Goal: Navigation & Orientation: Find specific page/section

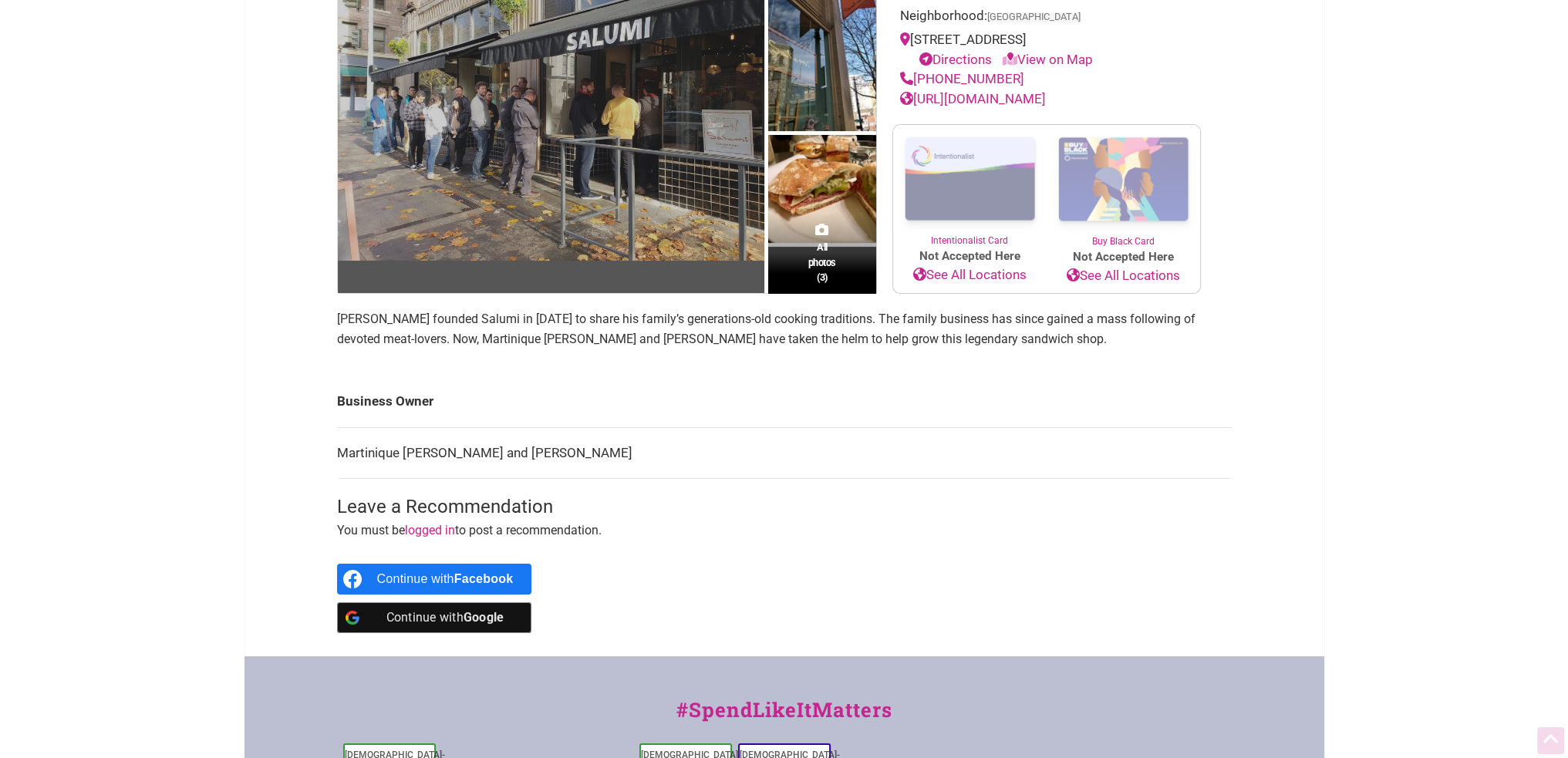
scroll to position [231, 0]
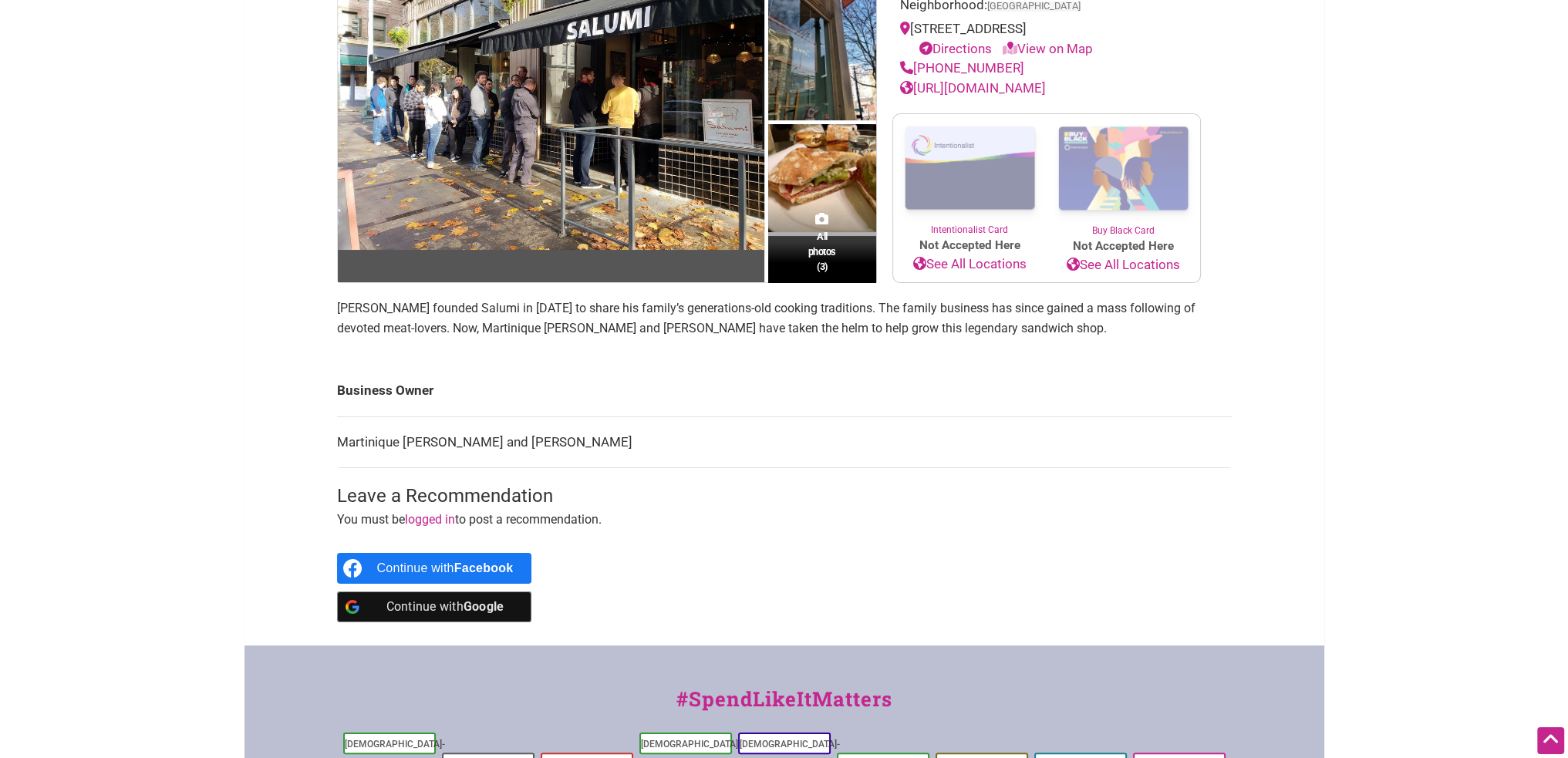
click at [774, 86] on link "http://www.salumicuredmeats.com" at bounding box center [972, 88] width 145 height 16
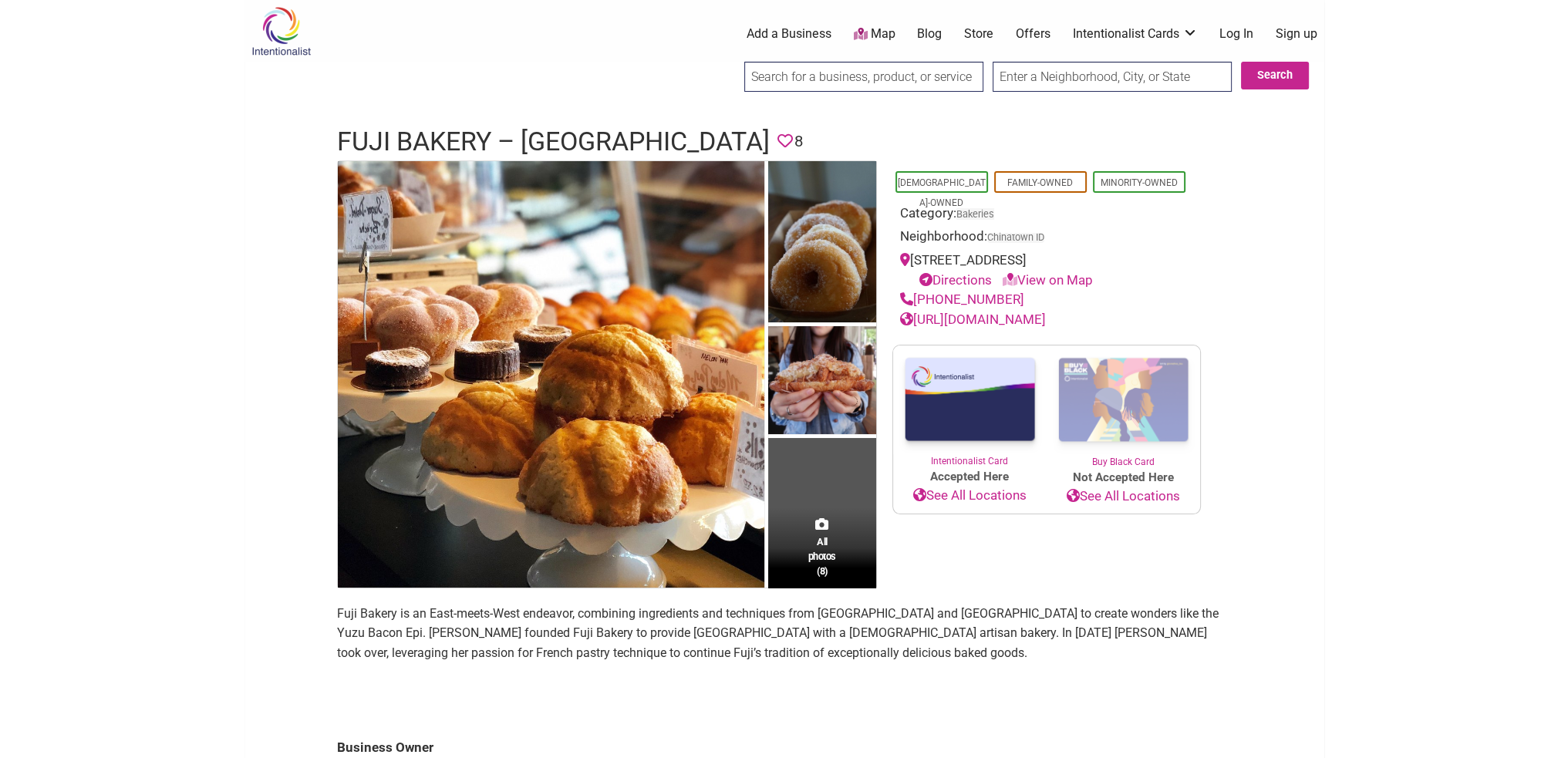
click at [988, 312] on link "[URL][DOMAIN_NAME]" at bounding box center [972, 319] width 145 height 16
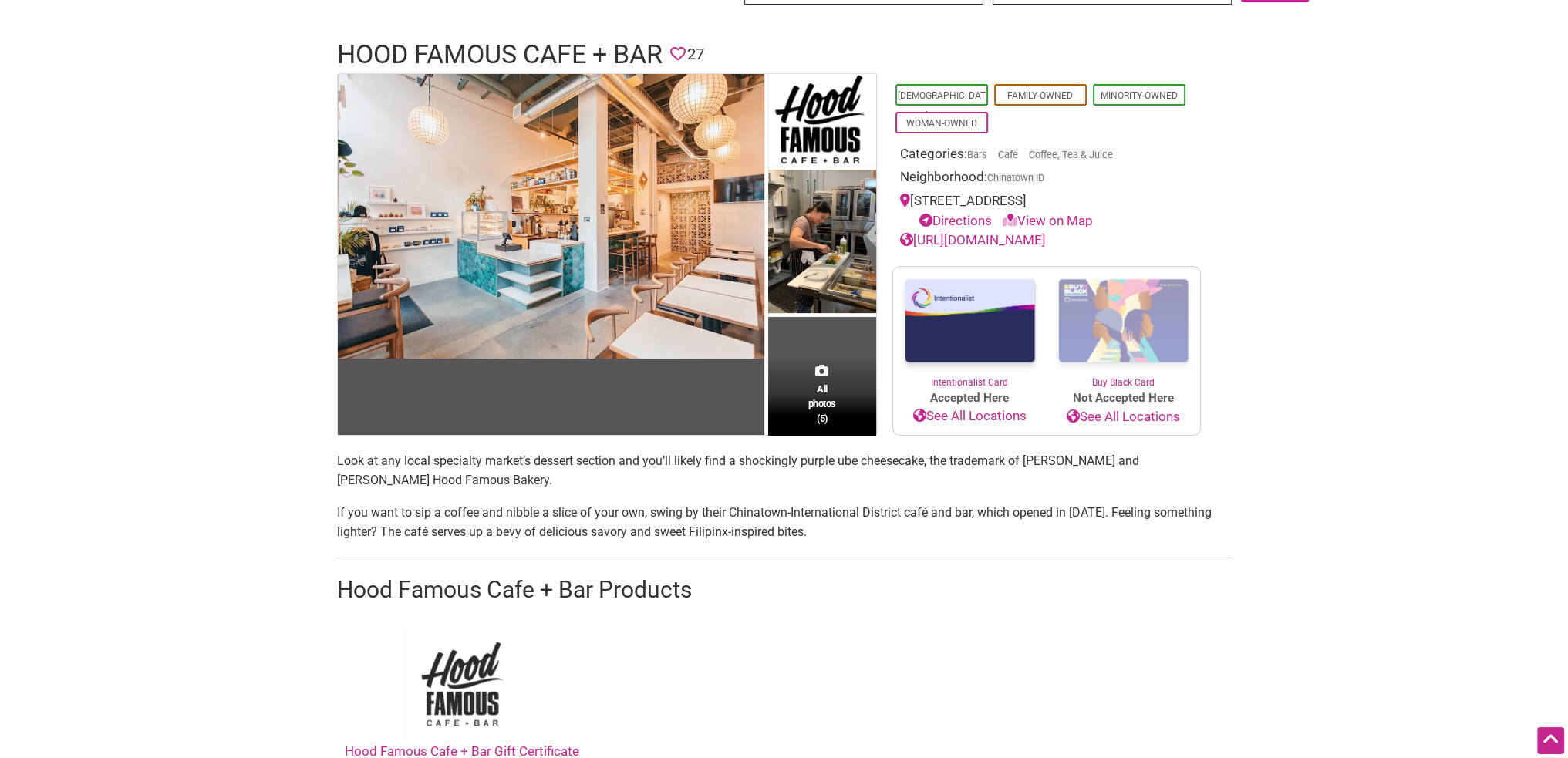
scroll to position [77, 0]
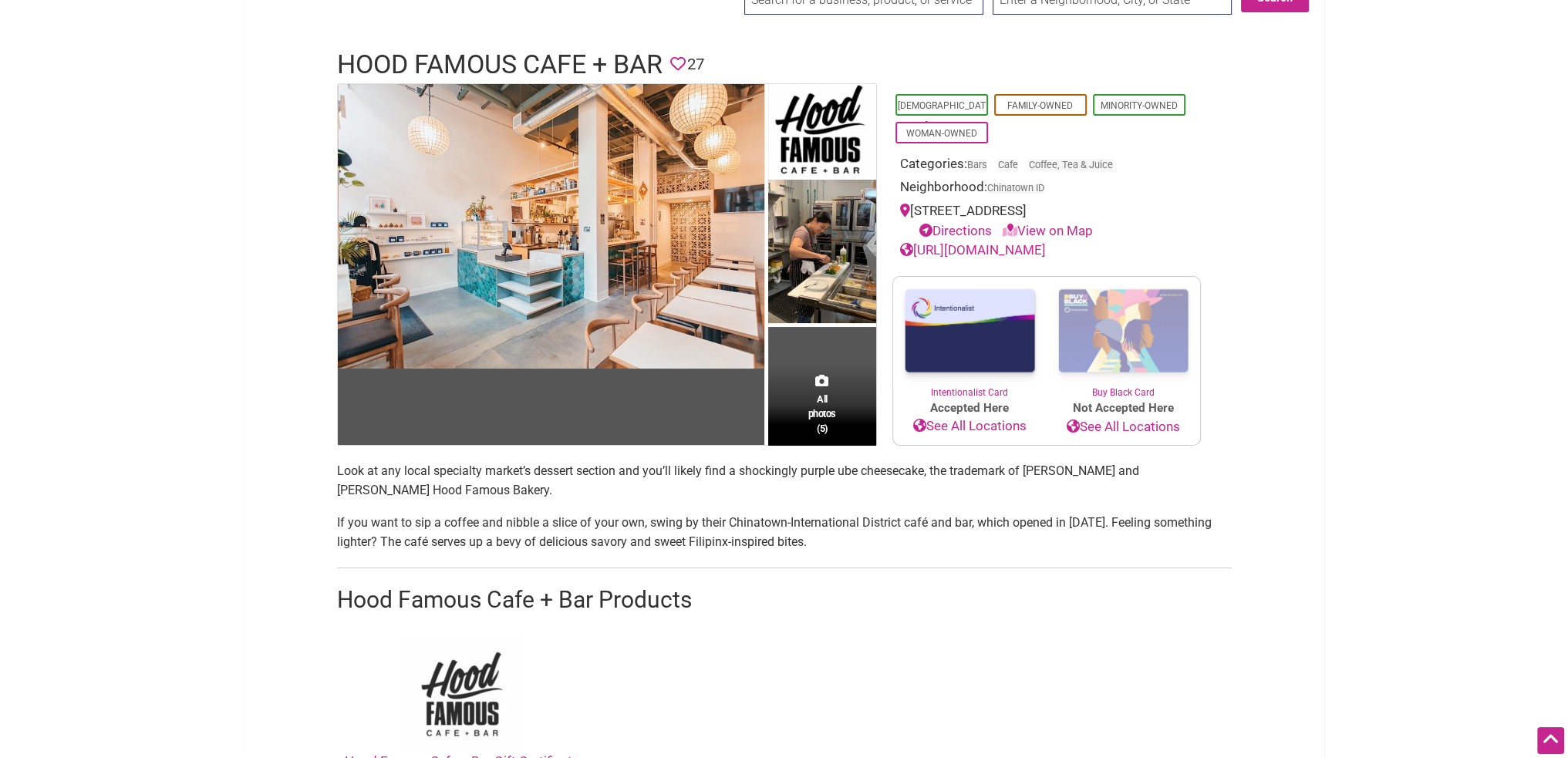
click at [963, 249] on link "[URL][DOMAIN_NAME]" at bounding box center [972, 250] width 145 height 16
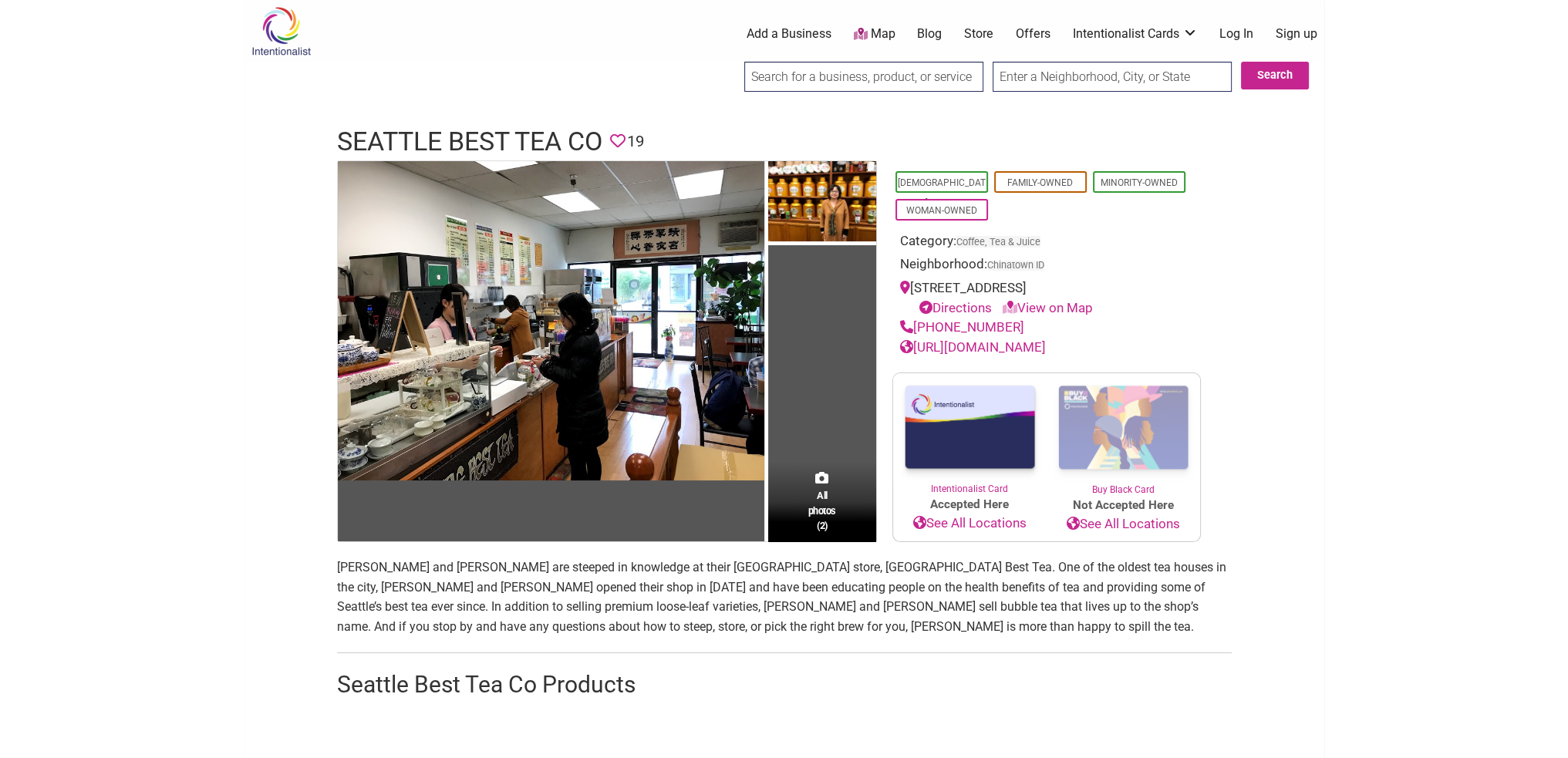
click at [970, 348] on link "[URL][DOMAIN_NAME]" at bounding box center [972, 347] width 145 height 16
drag, startPoint x: 336, startPoint y: 138, endPoint x: 605, endPoint y: 137, distance: 269.0
click at [602, 137] on h1 "Seattle Best Tea Co" at bounding box center [469, 142] width 266 height 37
